Goal: Task Accomplishment & Management: Use online tool/utility

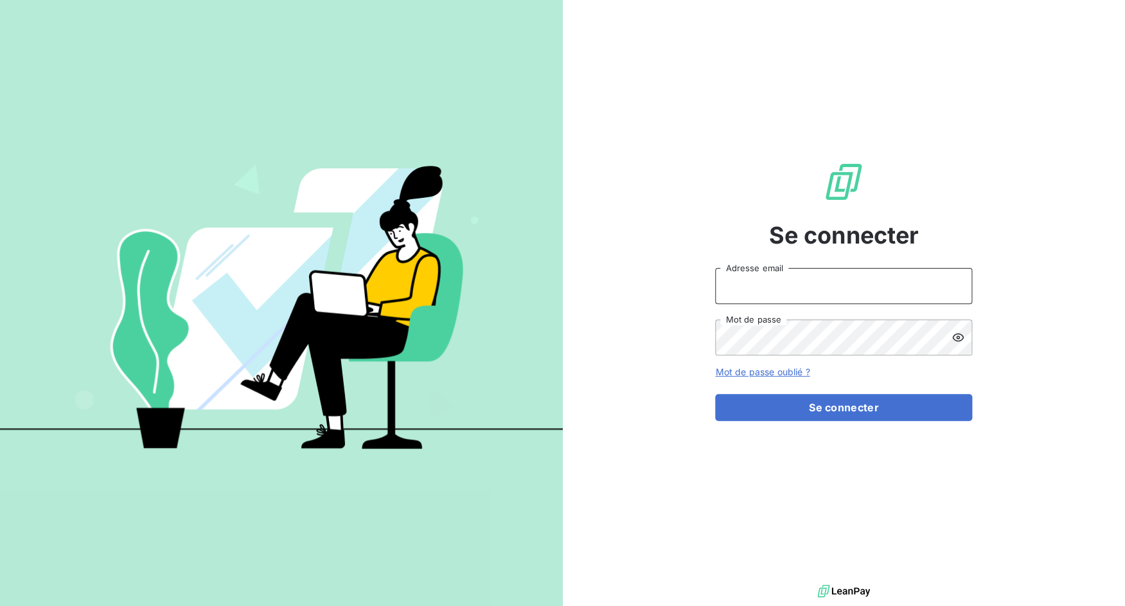
click at [832, 284] on input "Adresse email" at bounding box center [843, 286] width 257 height 36
drag, startPoint x: 760, startPoint y: 285, endPoint x: 841, endPoint y: 285, distance: 80.9
click at [841, 285] on input "admin@3dcelo" at bounding box center [843, 286] width 257 height 36
type input "admin@jottfrance"
click at [715, 394] on button "Se connecter" at bounding box center [843, 407] width 257 height 27
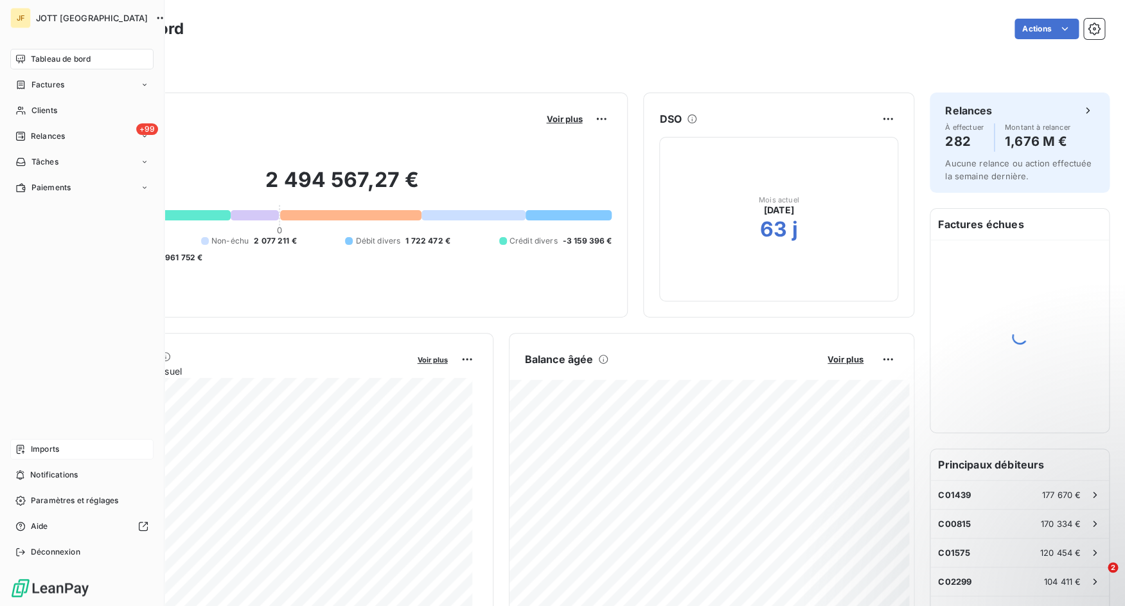
click at [14, 448] on div "Imports" at bounding box center [81, 449] width 143 height 21
